Goal: Register for event/course

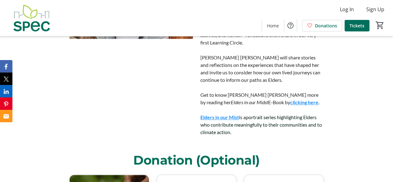
scroll to position [343, 0]
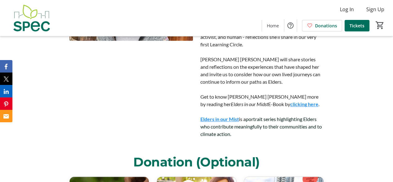
click at [221, 116] on link "Elders in our Mist" at bounding box center [220, 119] width 39 height 6
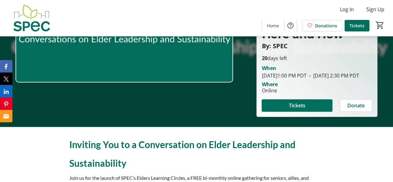
scroll to position [89, 0]
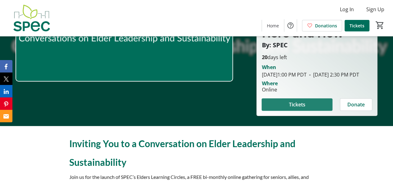
click at [300, 108] on span "Tickets" at bounding box center [297, 104] width 16 height 7
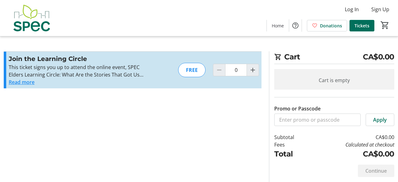
click at [15, 84] on button "Read more" at bounding box center [22, 81] width 26 height 7
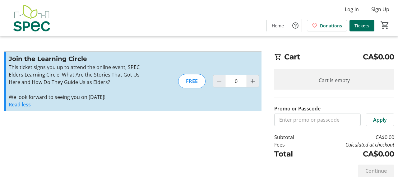
click at [15, 102] on button "Read less" at bounding box center [20, 104] width 22 height 7
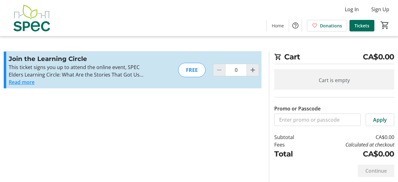
click at [195, 74] on div "FREE" at bounding box center [191, 70] width 27 height 14
click at [184, 67] on div "FREE" at bounding box center [191, 70] width 27 height 14
click at [248, 69] on span "Increment by one" at bounding box center [253, 70] width 12 height 12
type input "1"
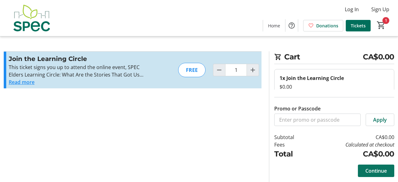
click at [373, 169] on span "Continue" at bounding box center [375, 170] width 21 height 7
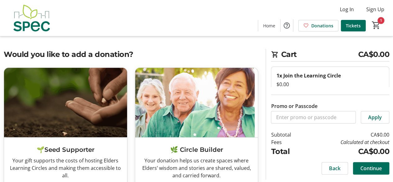
scroll to position [1, 0]
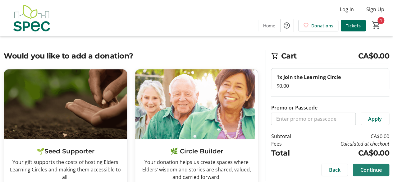
click at [364, 167] on span "Continue" at bounding box center [371, 169] width 21 height 7
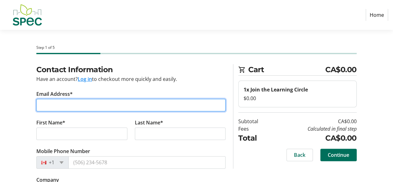
click at [42, 102] on input "Email Address*" at bounding box center [130, 105] width 189 height 12
type input "mailisvalenius@gmail.com"
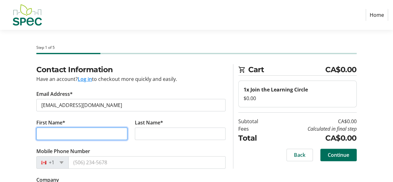
click at [39, 132] on input "First Name*" at bounding box center [81, 134] width 91 height 12
type input "Mailis"
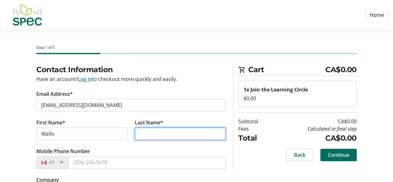
click at [135, 134] on input "Last Name*" at bounding box center [180, 134] width 91 height 12
type input "Valenius"
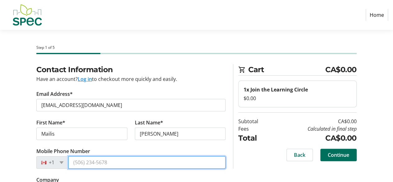
click at [87, 159] on input "Mobile Phone Number" at bounding box center [146, 162] width 157 height 12
type input "[PHONE_NUMBER]"
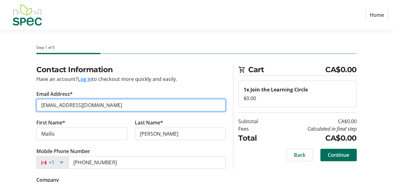
click at [42, 103] on input "mailisvalenius@gmail.com" at bounding box center [130, 105] width 189 height 12
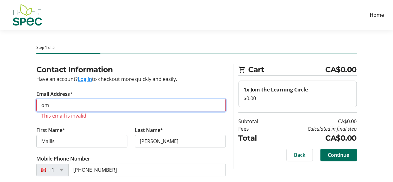
type input "m"
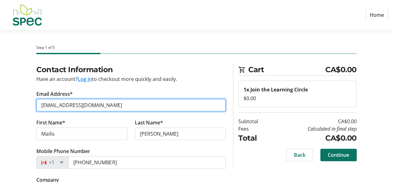
type input "[EMAIL_ADDRESS][DOMAIN_NAME]"
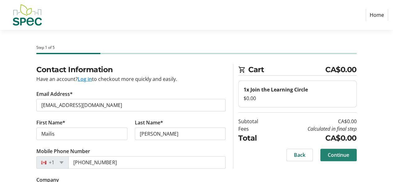
click at [343, 153] on span "Continue" at bounding box center [338, 154] width 21 height 7
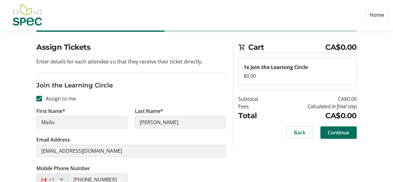
scroll to position [22, 0]
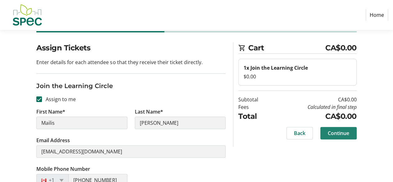
click at [342, 136] on span "Continue" at bounding box center [338, 132] width 21 height 7
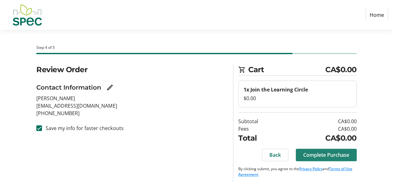
click at [329, 153] on span "Complete Purchase" at bounding box center [327, 154] width 46 height 7
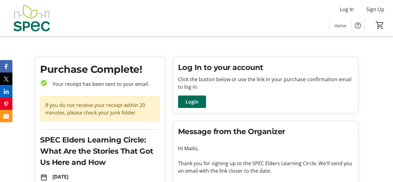
drag, startPoint x: 392, startPoint y: 124, endPoint x: 387, endPoint y: 142, distance: 18.2
click at [387, 142] on tr-checkout-order-details-ui "Purchase Complete! check_circle Your receipt has been sent to your email. If yo…" at bounding box center [196, 160] width 393 height 207
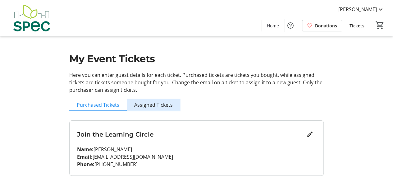
click at [166, 107] on span "Assigned Tickets" at bounding box center [153, 104] width 39 height 5
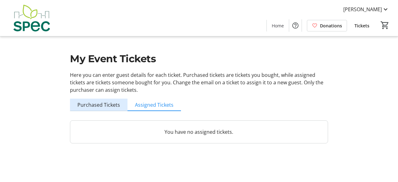
click at [112, 105] on span "Purchased Tickets" at bounding box center [98, 104] width 43 height 5
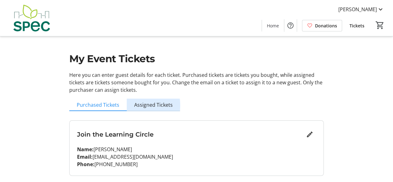
click at [139, 105] on span "Assigned Tickets" at bounding box center [153, 104] width 39 height 5
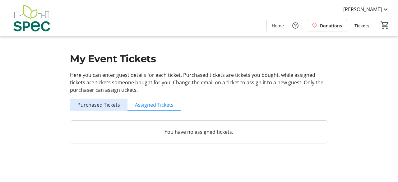
click at [114, 109] on span "Purchased Tickets" at bounding box center [98, 105] width 43 height 12
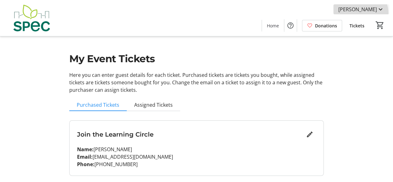
click at [365, 13] on span at bounding box center [362, 9] width 56 height 15
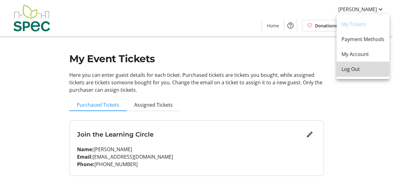
click at [345, 69] on span "Log Out" at bounding box center [363, 68] width 43 height 7
